Goal: Task Accomplishment & Management: Manage account settings

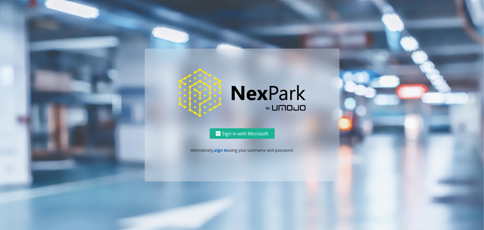
click at [219, 149] on link "sign in" at bounding box center [221, 149] width 14 height 5
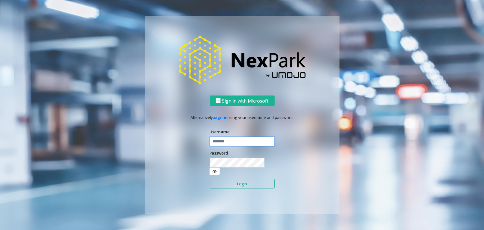
click at [229, 146] on input "text" at bounding box center [242, 142] width 65 height 10
click at [188, 142] on div "Sign in with Microsoft Alternatively, sign in using your username and password.…" at bounding box center [242, 154] width 195 height 118
click at [240, 146] on input "text" at bounding box center [242, 142] width 65 height 10
type input "********"
click at [210, 179] on button "Login" at bounding box center [242, 184] width 65 height 10
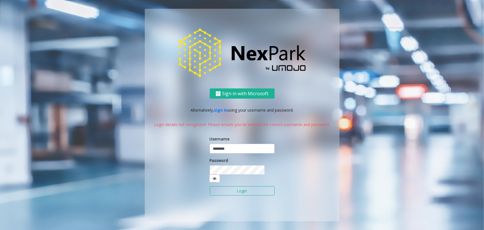
click at [245, 188] on button "Login" at bounding box center [242, 191] width 65 height 10
drag, startPoint x: 199, startPoint y: 150, endPoint x: 141, endPoint y: 150, distance: 58.1
click at [141, 150] on div "Sign in with Microsoft Alternatively, sign in using your username and password.…" at bounding box center [242, 115] width 322 height 212
click at [216, 176] on icon at bounding box center [214, 178] width 4 height 4
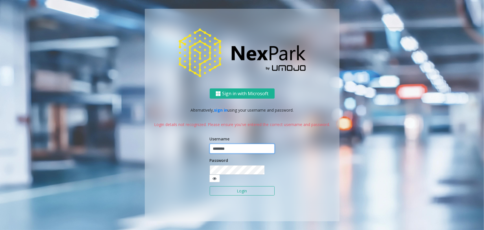
drag, startPoint x: 240, startPoint y: 153, endPoint x: 170, endPoint y: 154, distance: 69.4
click at [173, 153] on div "Sign in with Microsoft Alternatively, sign in using your username and password.…" at bounding box center [242, 154] width 195 height 133
type input "********"
click at [231, 186] on button "Login" at bounding box center [242, 191] width 65 height 10
click at [247, 186] on button "Login" at bounding box center [242, 191] width 65 height 10
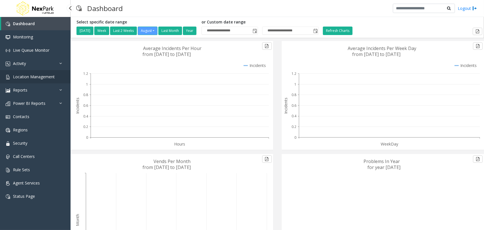
click at [43, 78] on span "Location Management" at bounding box center [34, 76] width 42 height 5
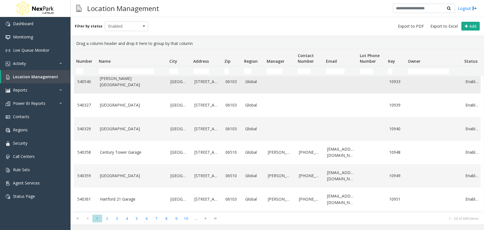
scroll to position [269, 0]
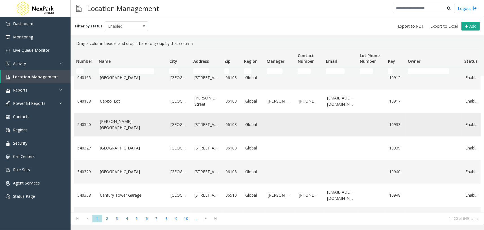
click at [122, 124] on link "[PERSON_NAME][GEOGRAPHIC_DATA]" at bounding box center [132, 124] width 64 height 13
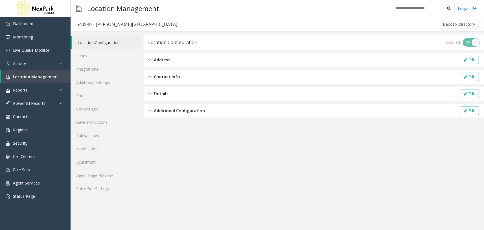
click at [162, 65] on div "Address Edit" at bounding box center [314, 60] width 340 height 14
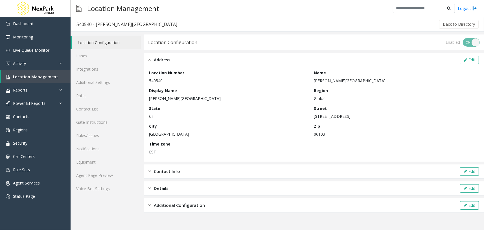
drag, startPoint x: 167, startPoint y: 62, endPoint x: 151, endPoint y: 63, distance: 15.9
click at [167, 62] on span "Address" at bounding box center [162, 59] width 17 height 6
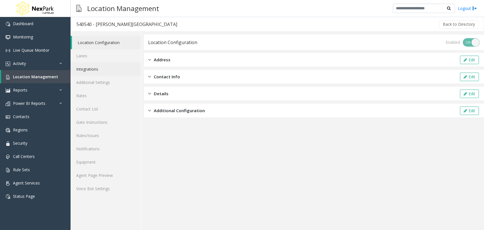
click at [120, 63] on link "Integrations" at bounding box center [106, 68] width 70 height 13
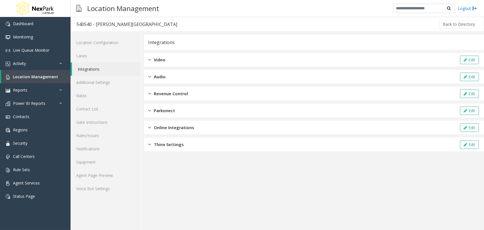
click at [168, 58] on div "Video Edit" at bounding box center [314, 60] width 340 height 14
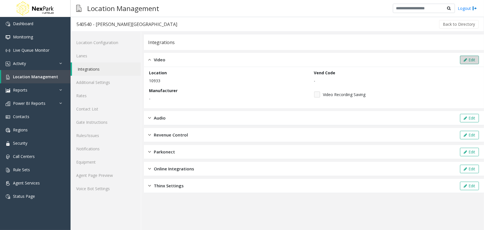
click at [467, 60] on button "Edit" at bounding box center [469, 60] width 19 height 8
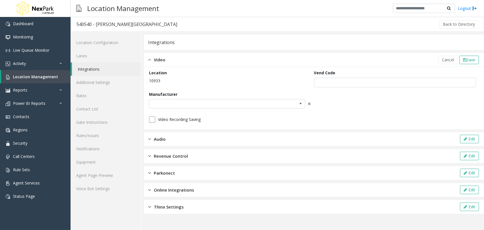
click at [205, 108] on div "Manufacturer" at bounding box center [228, 99] width 159 height 17
click at [212, 104] on span at bounding box center [211, 103] width 124 height 9
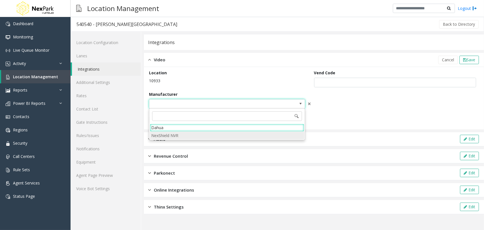
click at [179, 136] on NVR "NexShield NVR" at bounding box center [227, 135] width 154 height 8
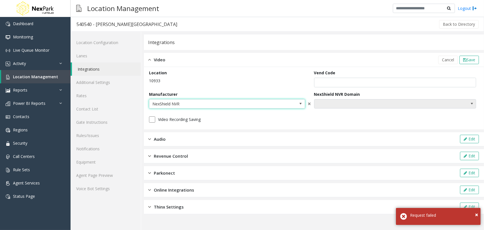
click at [360, 102] on span "NO DATA FOUND" at bounding box center [378, 103] width 129 height 9
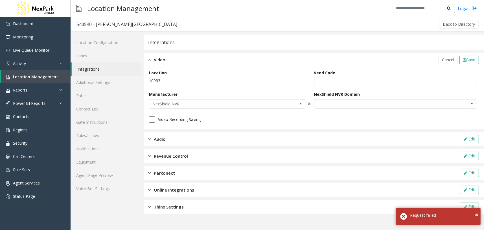
drag, startPoint x: 274, startPoint y: 82, endPoint x: 408, endPoint y: 148, distance: 149.5
click at [274, 82] on p "10933" at bounding box center [230, 81] width 162 height 6
drag, startPoint x: 475, startPoint y: 215, endPoint x: 453, endPoint y: 210, distance: 23.3
click at [475, 215] on span "×" at bounding box center [476, 214] width 3 height 8
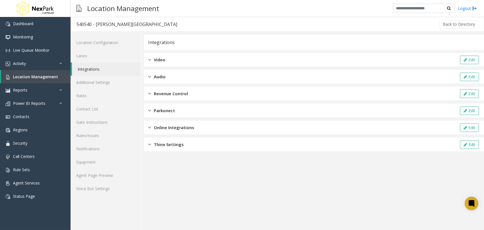
click at [177, 58] on div "Video Edit" at bounding box center [314, 60] width 340 height 14
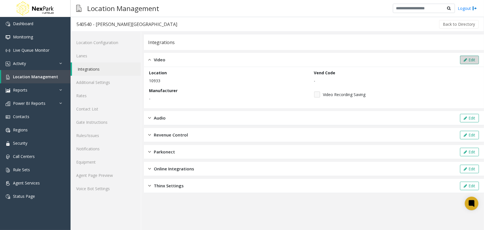
click at [473, 57] on button "Edit" at bounding box center [469, 60] width 19 height 8
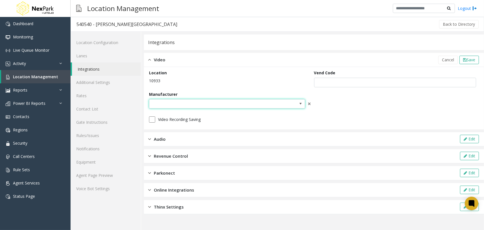
drag, startPoint x: 242, startPoint y: 103, endPoint x: 230, endPoint y: 108, distance: 12.3
click at [242, 104] on span at bounding box center [211, 103] width 124 height 9
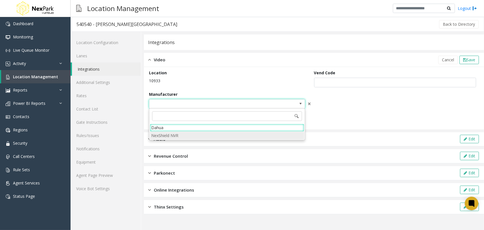
click at [160, 135] on NVR "NexShield NVR" at bounding box center [227, 135] width 154 height 8
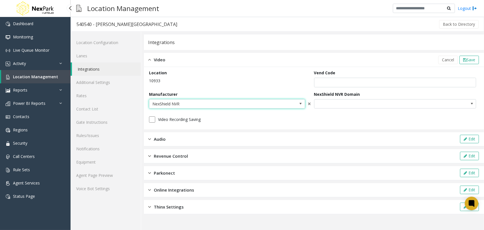
click at [57, 78] on link "Location Management" at bounding box center [35, 76] width 69 height 13
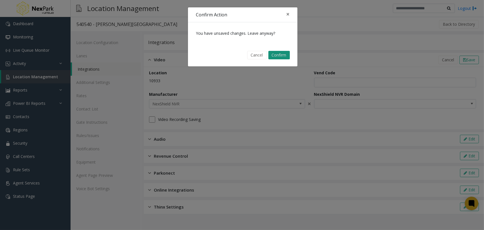
click at [284, 54] on button "Confirm" at bounding box center [278, 55] width 21 height 8
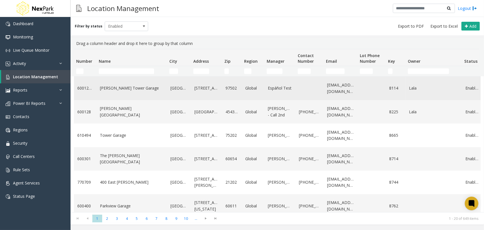
click at [122, 88] on link "[PERSON_NAME] Tower Garage" at bounding box center [132, 88] width 64 height 6
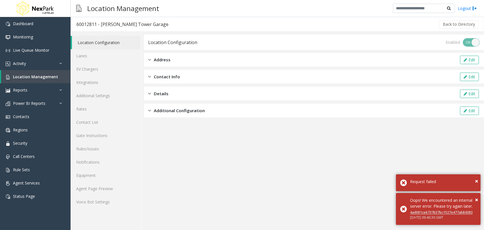
click at [195, 62] on div "Address Edit" at bounding box center [314, 60] width 340 height 14
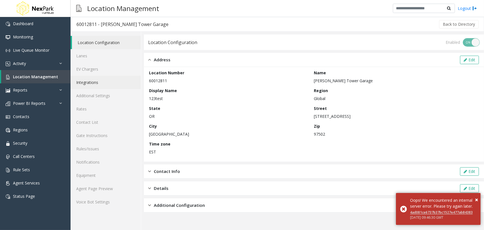
click at [110, 82] on link "Integrations" at bounding box center [106, 82] width 70 height 13
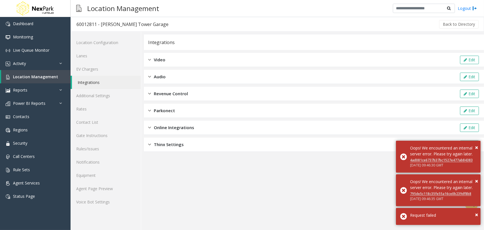
click at [185, 61] on div "Video Edit" at bounding box center [314, 60] width 340 height 14
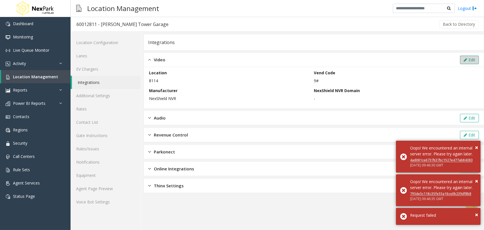
click at [469, 58] on button "Edit" at bounding box center [469, 60] width 19 height 8
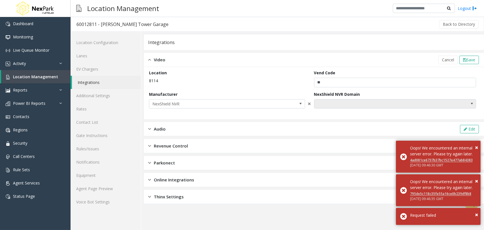
click at [353, 104] on span "NO DATA FOUND" at bounding box center [378, 103] width 129 height 9
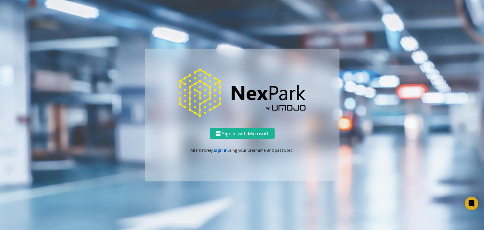
click at [223, 152] on p "Alternatively, sign in using your username and password." at bounding box center [241, 150] width 183 height 6
click at [224, 150] on link "sign in" at bounding box center [221, 149] width 14 height 5
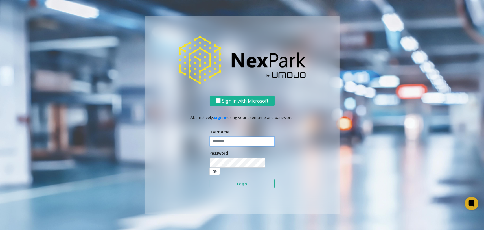
click at [228, 145] on input "text" at bounding box center [242, 142] width 65 height 10
type input "********"
click at [247, 180] on button "Login" at bounding box center [242, 184] width 65 height 10
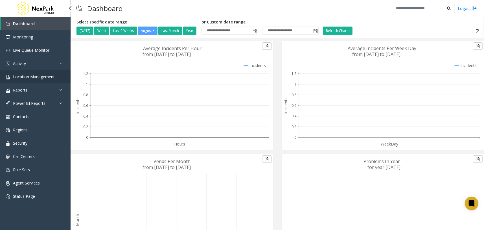
click at [41, 75] on span "Location Management" at bounding box center [34, 76] width 42 height 5
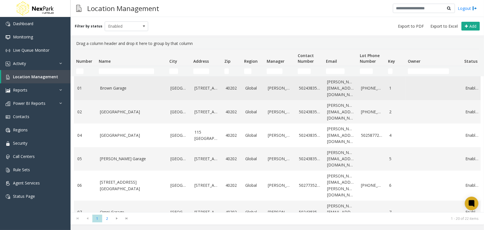
click at [122, 87] on link "Brown Garage" at bounding box center [132, 88] width 64 height 6
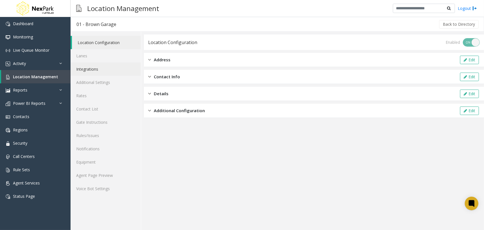
click at [121, 65] on link "Integrations" at bounding box center [106, 68] width 70 height 13
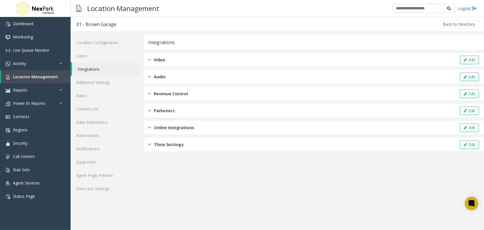
click at [178, 58] on div "Video Edit" at bounding box center [314, 60] width 340 height 14
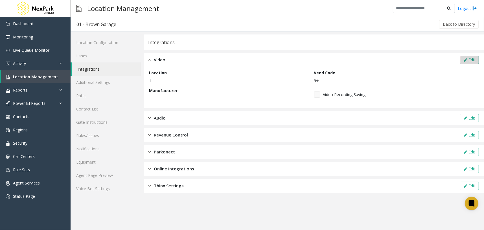
click at [465, 57] on button "Edit" at bounding box center [469, 60] width 19 height 8
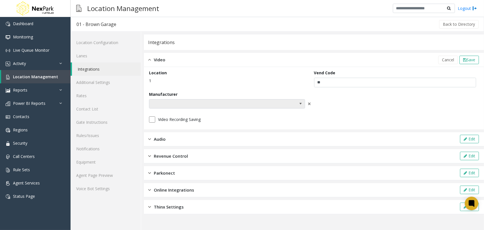
click at [205, 107] on span at bounding box center [211, 103] width 124 height 9
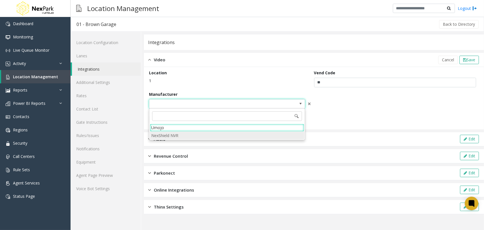
click at [183, 135] on NVR "NexShield NVR" at bounding box center [227, 135] width 154 height 8
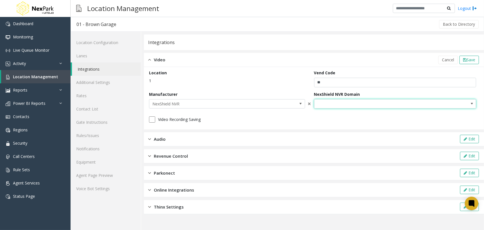
click at [342, 102] on span "NO DATA FOUND" at bounding box center [378, 103] width 129 height 9
click at [286, 70] on div "Location 1" at bounding box center [231, 78] width 165 height 17
